Goal: Information Seeking & Learning: Learn about a topic

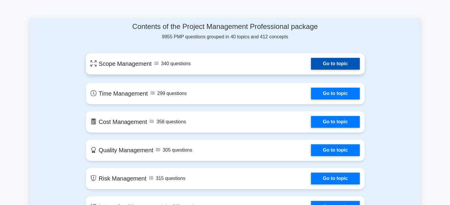
click at [328, 62] on link "Go to topic" at bounding box center [335, 64] width 48 height 12
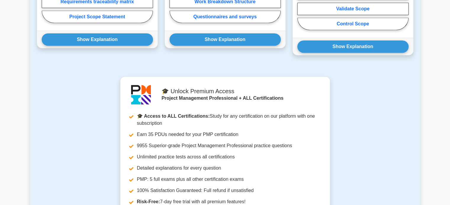
scroll to position [296, 0]
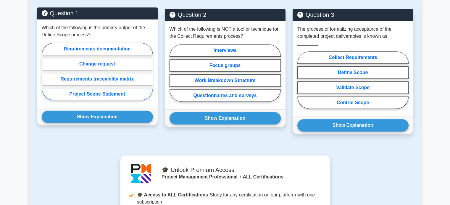
click at [82, 88] on label "Project Scope Statement" at bounding box center [97, 94] width 111 height 12
click at [46, 75] on input "Project Scope Statement" at bounding box center [44, 74] width 4 height 4
radio input "true"
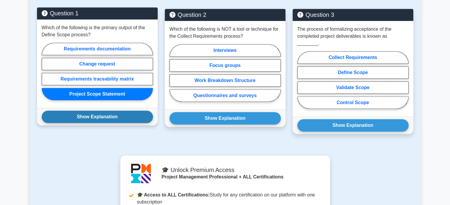
click at [86, 111] on button "Show Explanation" at bounding box center [97, 117] width 111 height 12
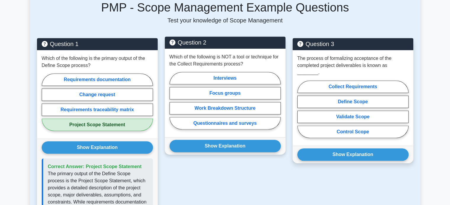
scroll to position [266, 0]
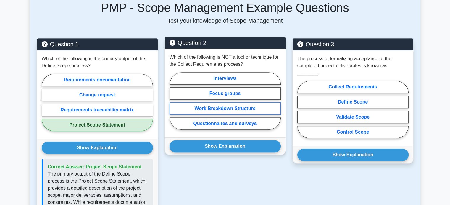
click at [219, 103] on label "Work Breakdown Structure" at bounding box center [224, 109] width 111 height 12
click at [173, 101] on input "Work Breakdown Structure" at bounding box center [171, 103] width 4 height 4
radio input "true"
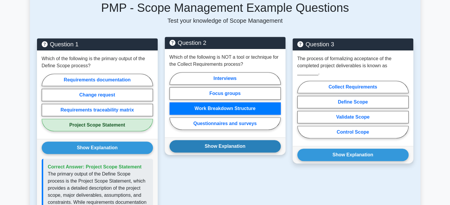
click at [230, 140] on button "Show Explanation" at bounding box center [224, 146] width 111 height 12
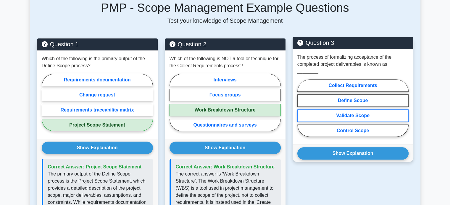
click at [352, 110] on label "Validate Scope" at bounding box center [352, 116] width 111 height 12
click at [301, 108] on input "Validate Scope" at bounding box center [299, 110] width 4 height 4
radio input "true"
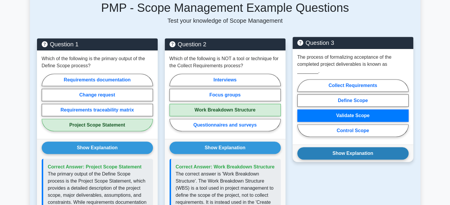
click at [354, 148] on button "Show Explanation" at bounding box center [352, 154] width 111 height 12
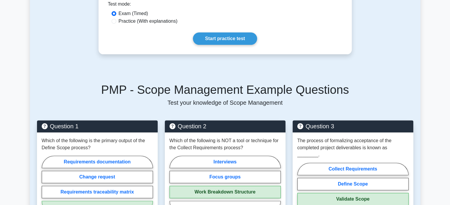
scroll to position [177, 0]
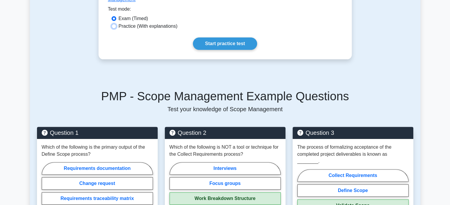
click at [113, 24] on input "Practice (With explanations)" at bounding box center [113, 26] width 5 height 5
radio input "true"
click at [231, 38] on link "Start practice test" at bounding box center [225, 44] width 64 height 12
click at [113, 16] on input "Exam (Timed)" at bounding box center [113, 18] width 5 height 5
radio input "true"
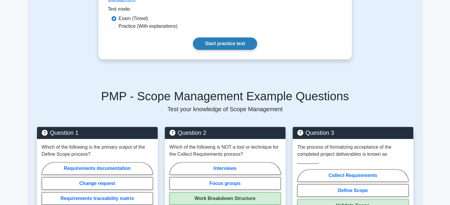
click at [216, 38] on link "Start practice test" at bounding box center [225, 44] width 64 height 12
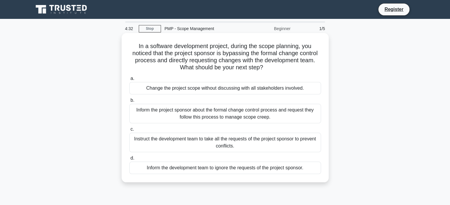
click at [143, 113] on div "Inform the project sponsor about the formal change control process and request …" at bounding box center [225, 114] width 192 height 20
click at [129, 103] on input "b. Inform the project sponsor about the formal change control process and reque…" at bounding box center [129, 101] width 0 height 4
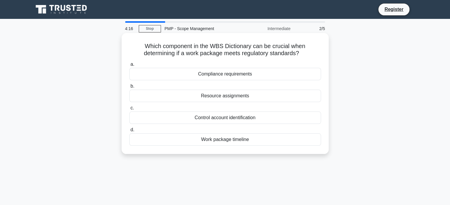
click at [199, 74] on div "Compliance requirements" at bounding box center [225, 74] width 192 height 12
click at [129, 67] on input "a. Compliance requirements" at bounding box center [129, 65] width 0 height 4
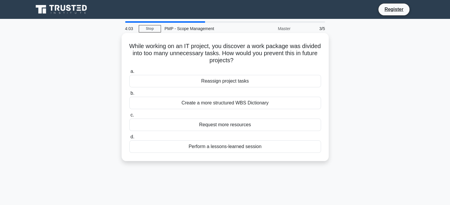
click at [226, 147] on div "Perform a lessons-learned session" at bounding box center [225, 147] width 192 height 12
click at [129, 139] on input "d. Perform a lessons-learned session" at bounding box center [129, 137] width 0 height 4
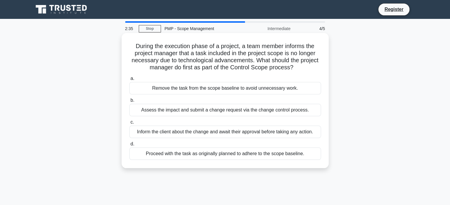
click at [157, 108] on div "Assess the impact and submit a change request via the change control process." at bounding box center [225, 110] width 192 height 12
click at [129, 103] on input "b. Assess the impact and submit a change request via the change control process." at bounding box center [129, 101] width 0 height 4
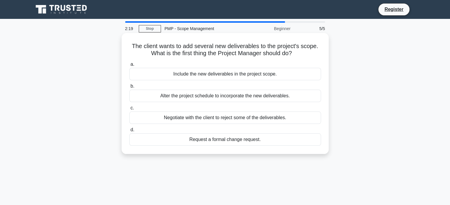
click at [216, 137] on div "Request a formal change request." at bounding box center [225, 140] width 192 height 12
click at [129, 132] on input "d. Request a formal change request." at bounding box center [129, 130] width 0 height 4
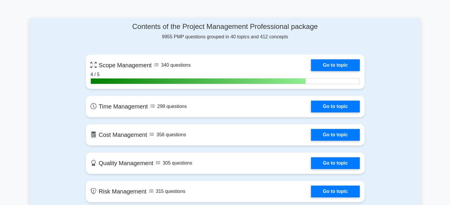
scroll to position [325, 0]
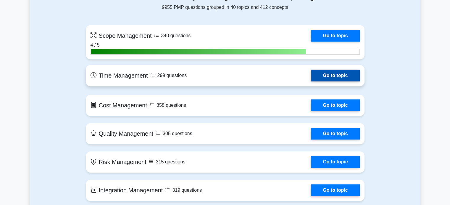
click at [333, 73] on link "Go to topic" at bounding box center [335, 76] width 48 height 12
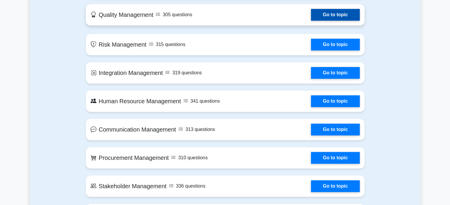
scroll to position [443, 0]
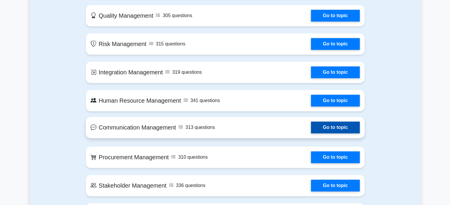
click at [339, 128] on link "Go to topic" at bounding box center [335, 128] width 48 height 12
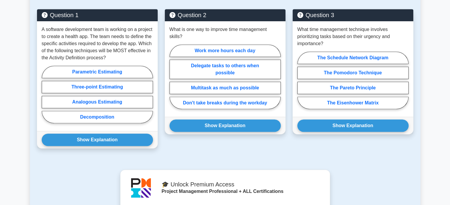
scroll to position [296, 0]
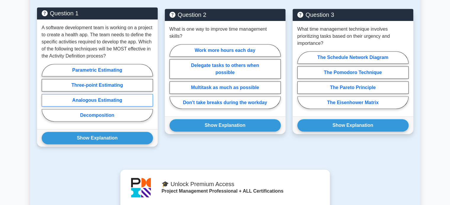
drag, startPoint x: 79, startPoint y: 85, endPoint x: 86, endPoint y: 97, distance: 13.8
click at [80, 85] on label "Three-point Estimating" at bounding box center [97, 85] width 111 height 12
click at [46, 93] on input "Three-point Estimating" at bounding box center [44, 95] width 4 height 4
radio input "true"
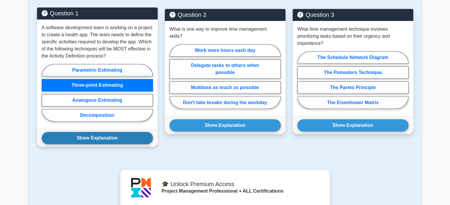
click at [96, 138] on button "Show Explanation" at bounding box center [97, 138] width 111 height 12
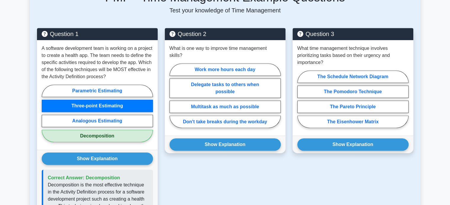
scroll to position [266, 0]
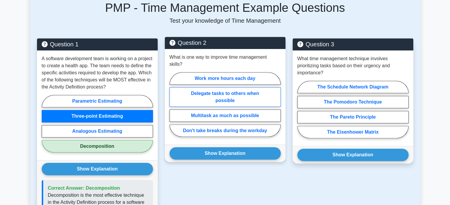
click at [200, 88] on label "Delegate tasks to others when possible" at bounding box center [224, 98] width 111 height 20
click at [173, 105] on input "Delegate tasks to others when possible" at bounding box center [171, 107] width 4 height 4
radio input "true"
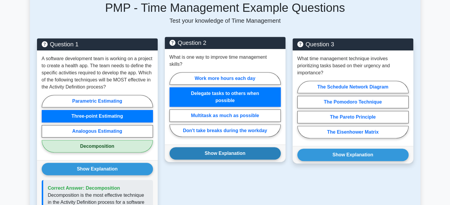
click at [232, 153] on button "Show Explanation" at bounding box center [224, 154] width 111 height 12
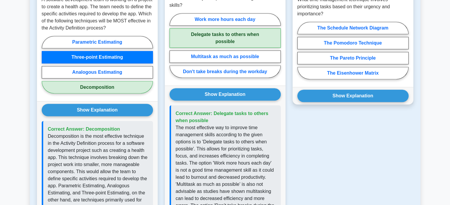
scroll to position [296, 0]
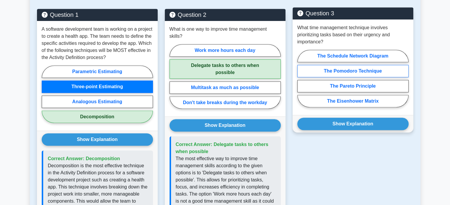
click at [354, 73] on label "The Pomodoro Technique" at bounding box center [352, 71] width 111 height 12
click at [301, 79] on input "The Pomodoro Technique" at bounding box center [299, 81] width 4 height 4
radio input "true"
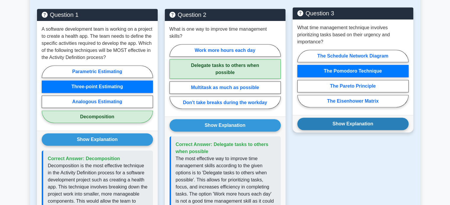
click at [358, 126] on button "Show Explanation" at bounding box center [352, 124] width 111 height 12
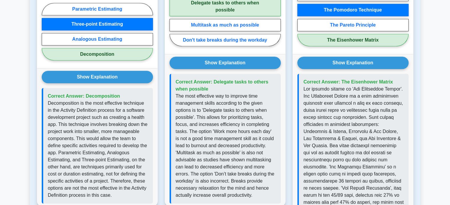
scroll to position [443, 0]
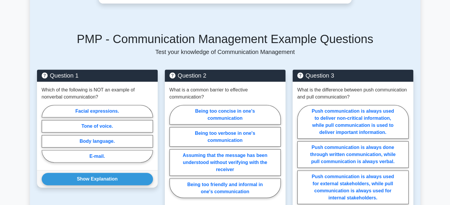
scroll to position [325, 0]
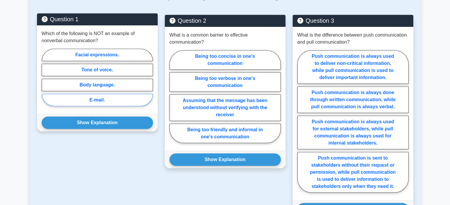
click at [96, 94] on label "E-mail." at bounding box center [97, 100] width 111 height 12
click at [46, 81] on input "E-mail." at bounding box center [44, 79] width 4 height 4
radio input "true"
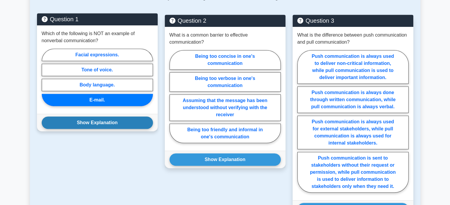
click at [116, 117] on button "Show Explanation" at bounding box center [97, 123] width 111 height 12
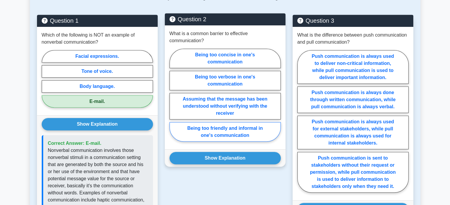
drag, startPoint x: 226, startPoint y: 100, endPoint x: 239, endPoint y: 133, distance: 35.4
click at [226, 101] on label "Assuming that the message has been understood without verifying with the receiv…" at bounding box center [224, 106] width 111 height 27
click at [173, 99] on input "Assuming that the message has been understood without verifying with the receiv…" at bounding box center [171, 97] width 4 height 4
radio input "true"
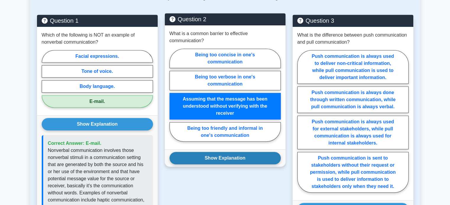
click at [236, 152] on button "Show Explanation" at bounding box center [224, 158] width 111 height 12
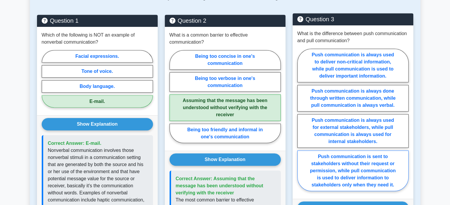
click at [343, 174] on label "Push communication is sent to stakeholders without their request or permission,…" at bounding box center [352, 171] width 111 height 41
click at [301, 124] on input "Push communication is sent to stakeholders without their request or permission,…" at bounding box center [299, 122] width 4 height 4
radio input "true"
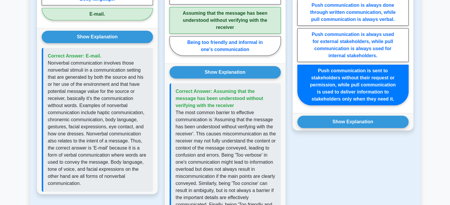
scroll to position [414, 0]
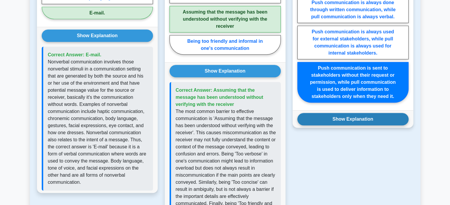
drag, startPoint x: 336, startPoint y: 137, endPoint x: 342, endPoint y: 139, distance: 6.1
click at [337, 126] on button "Show Explanation" at bounding box center [352, 119] width 111 height 12
